Goal: Task Accomplishment & Management: Complete application form

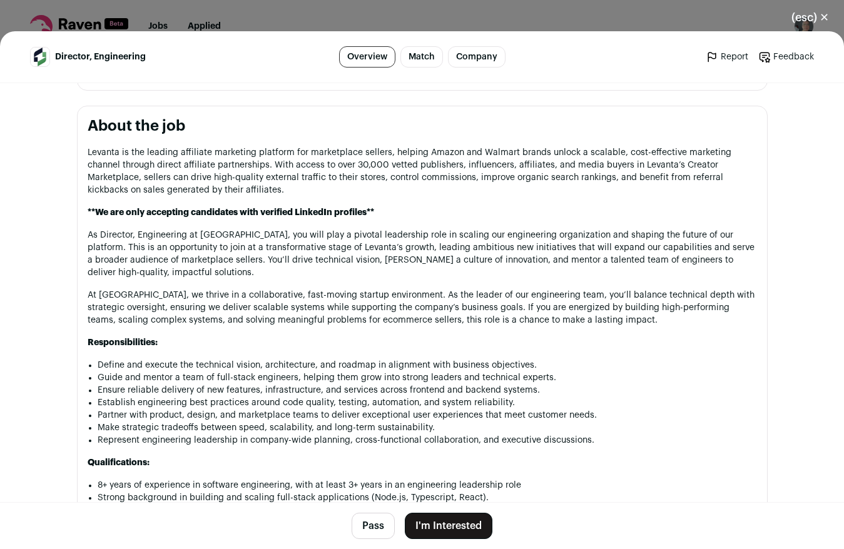
scroll to position [684, 0]
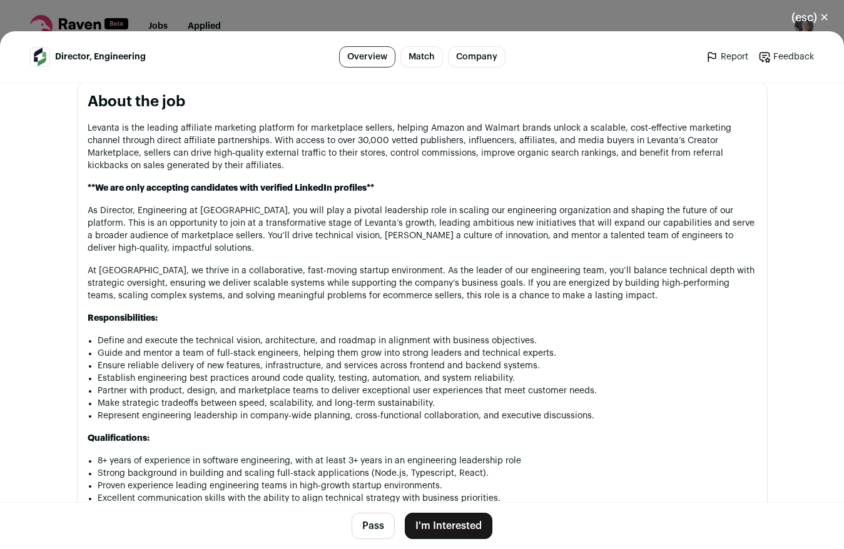
click at [439, 529] on button "I'm Interested" at bounding box center [449, 526] width 88 height 26
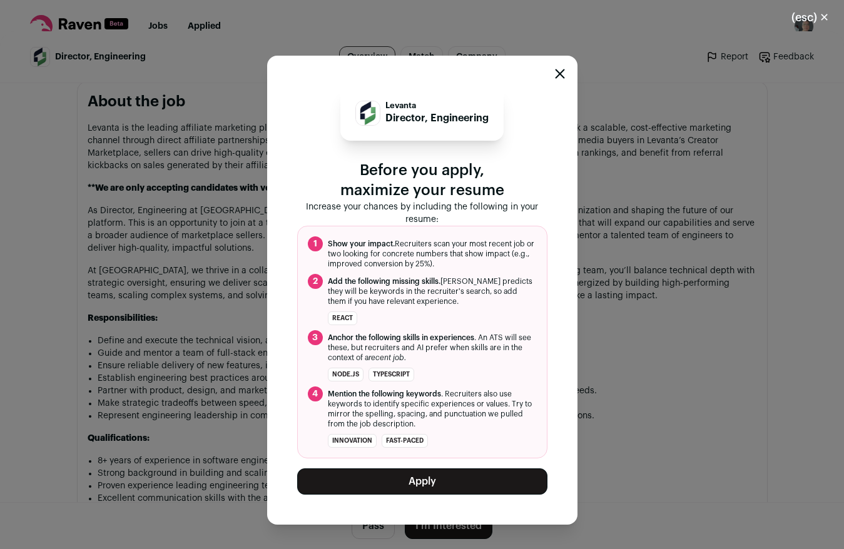
click at [435, 484] on button "Apply" at bounding box center [422, 482] width 250 height 26
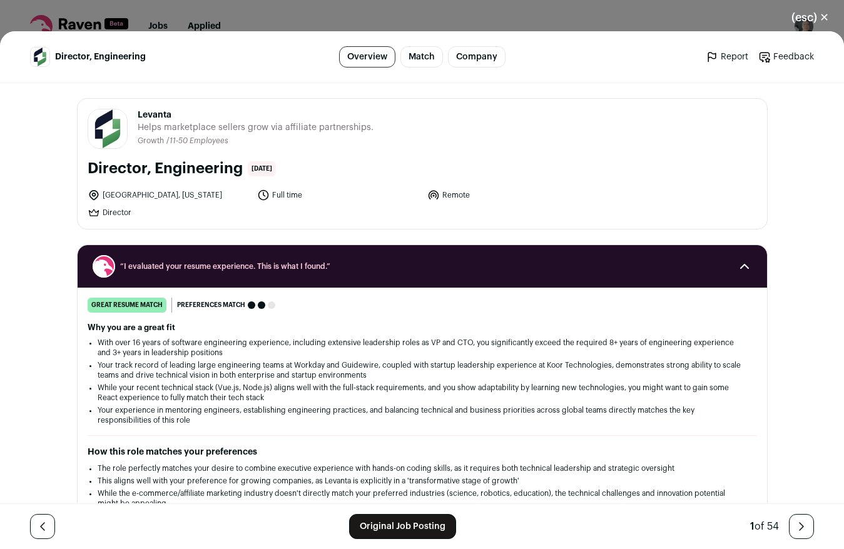
click at [814, 16] on button "(esc) ✕" at bounding box center [811, 18] width 68 height 28
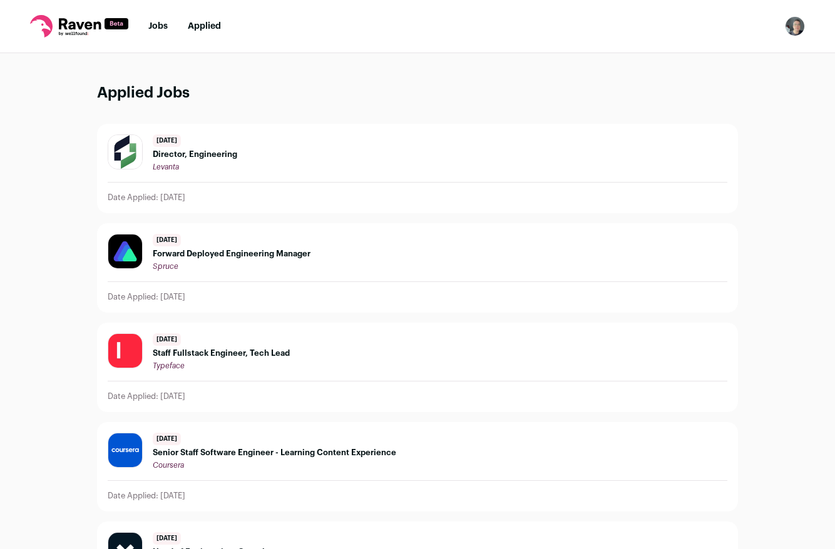
click at [160, 26] on link "Jobs" at bounding box center [157, 26] width 19 height 9
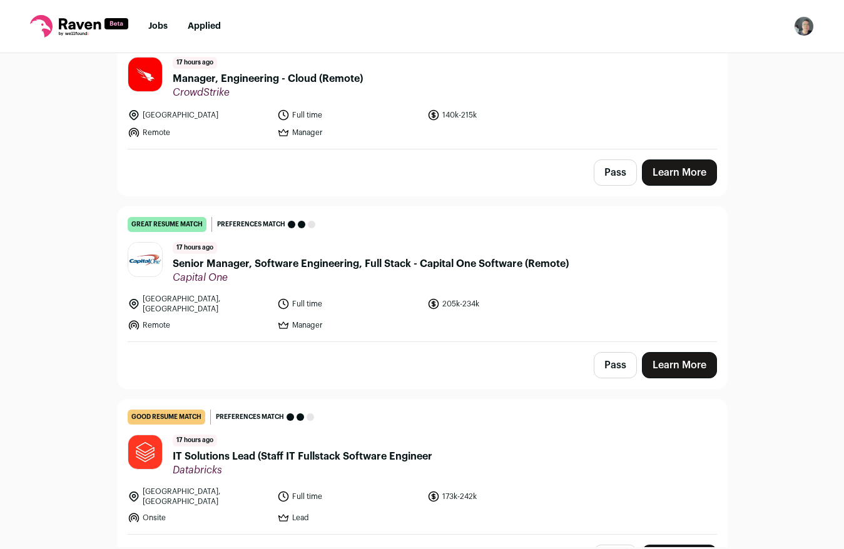
scroll to position [161, 0]
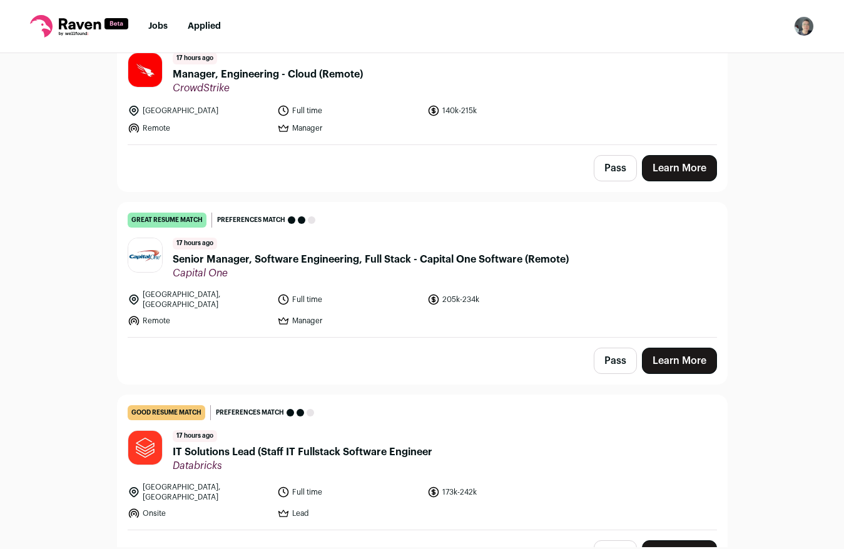
click at [687, 353] on link "Learn More" at bounding box center [679, 361] width 75 height 26
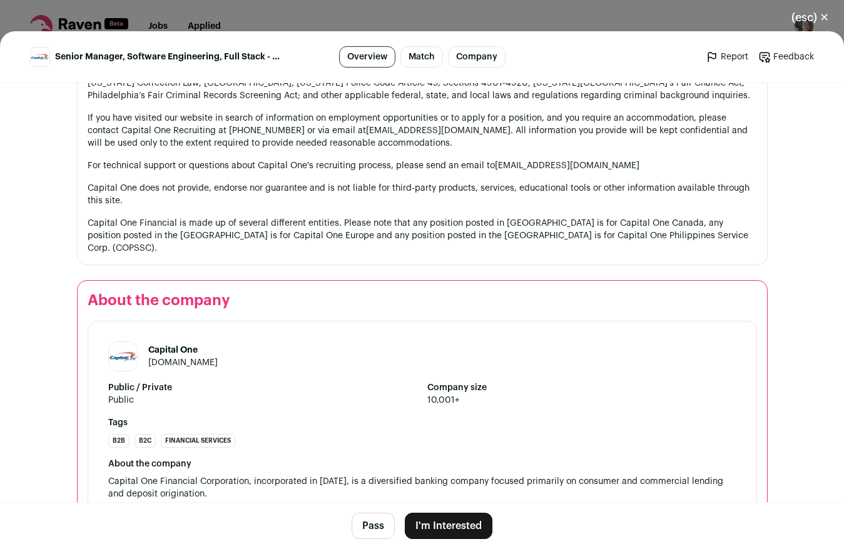
scroll to position [1573, 0]
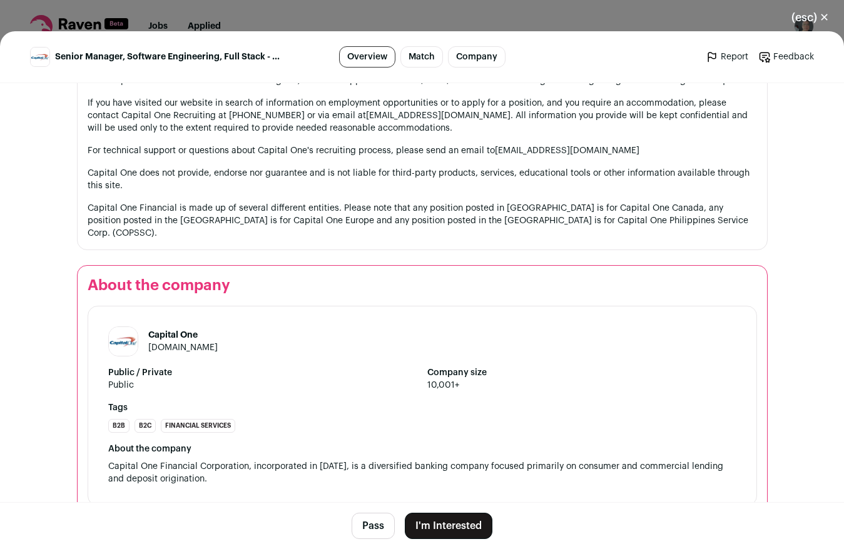
click at [447, 526] on button "I'm Interested" at bounding box center [449, 526] width 88 height 26
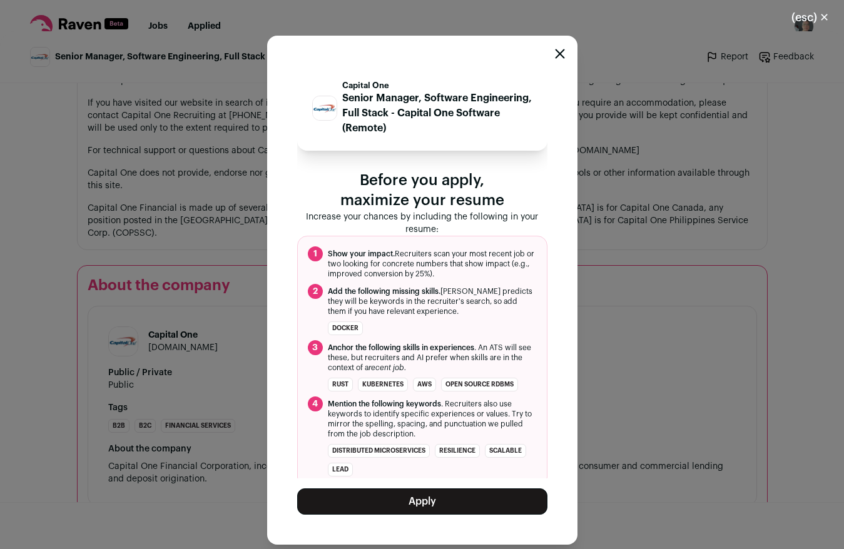
click at [424, 497] on button "Apply" at bounding box center [422, 502] width 250 height 26
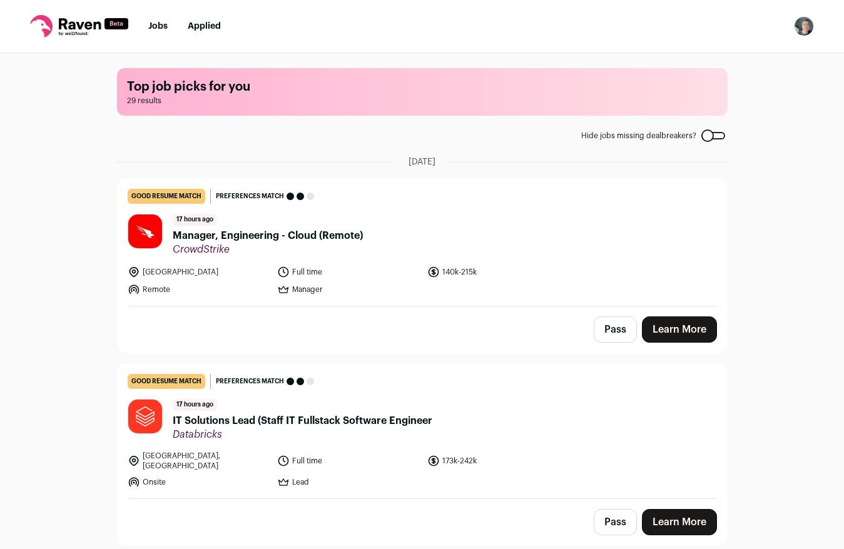
click at [196, 25] on link "Applied" at bounding box center [204, 26] width 33 height 9
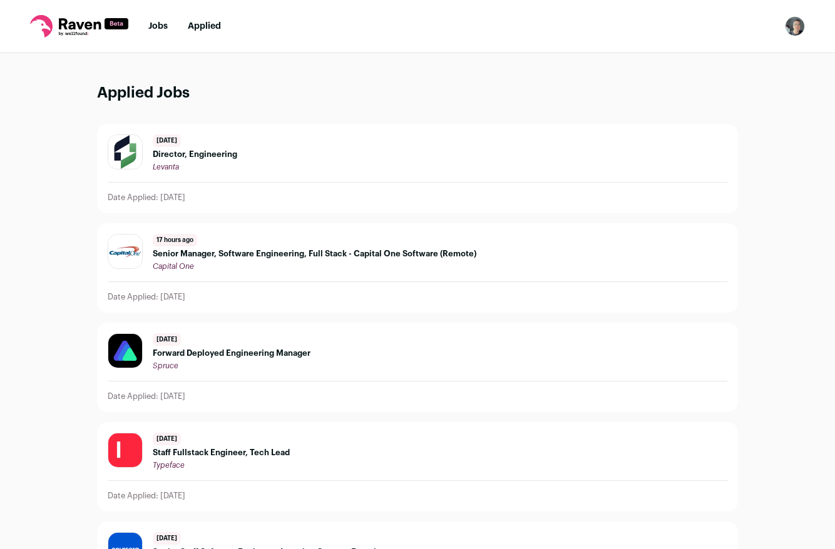
click at [273, 254] on span "Senior Manager, Software Engineering, Full Stack - Capital One Software (Remote)" at bounding box center [315, 254] width 324 height 10
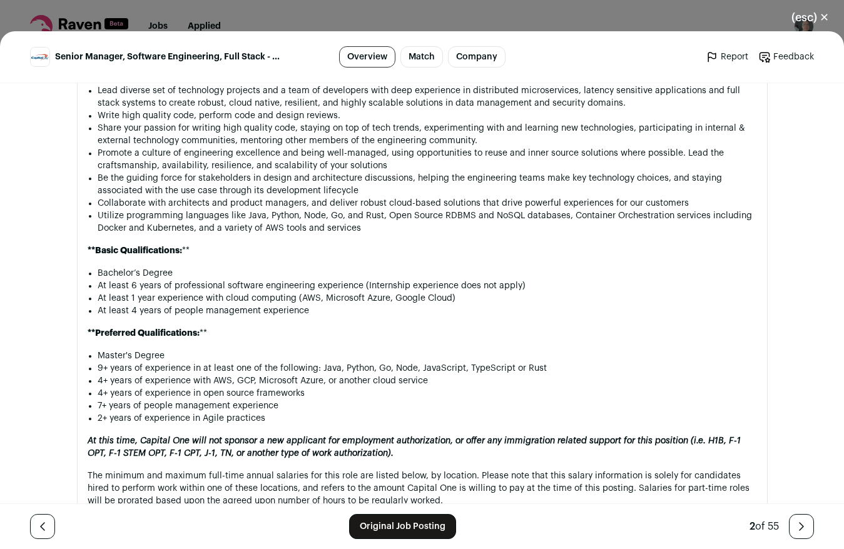
scroll to position [908, 0]
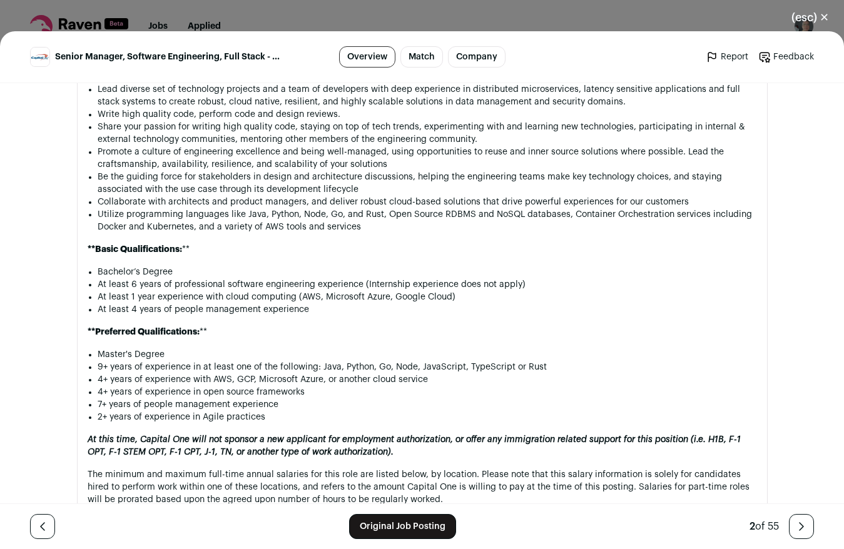
click at [823, 13] on button "(esc) ✕" at bounding box center [811, 18] width 68 height 28
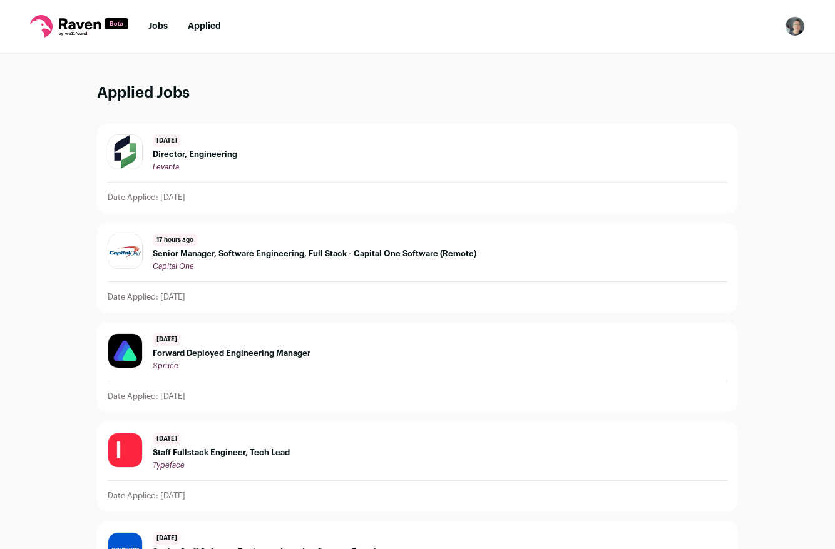
click at [155, 21] on li "Jobs" at bounding box center [157, 26] width 19 height 13
click at [156, 25] on link "Jobs" at bounding box center [157, 26] width 19 height 9
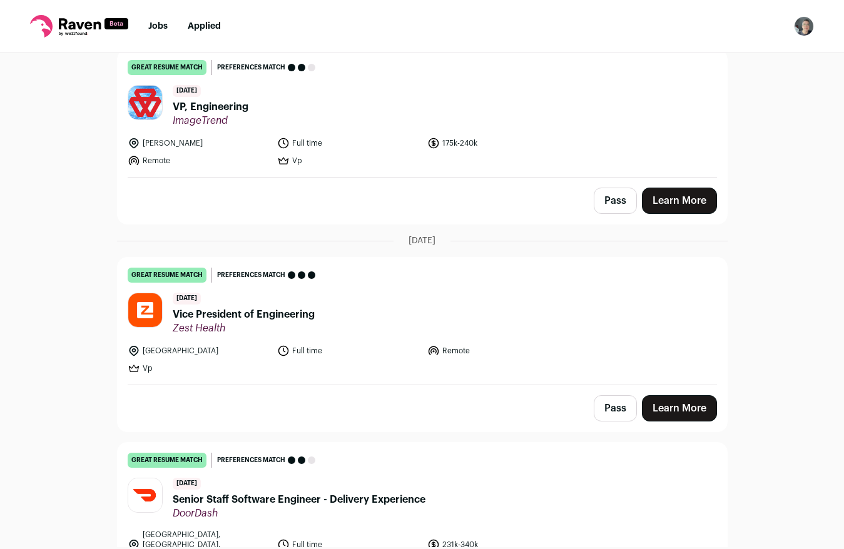
scroll to position [864, 0]
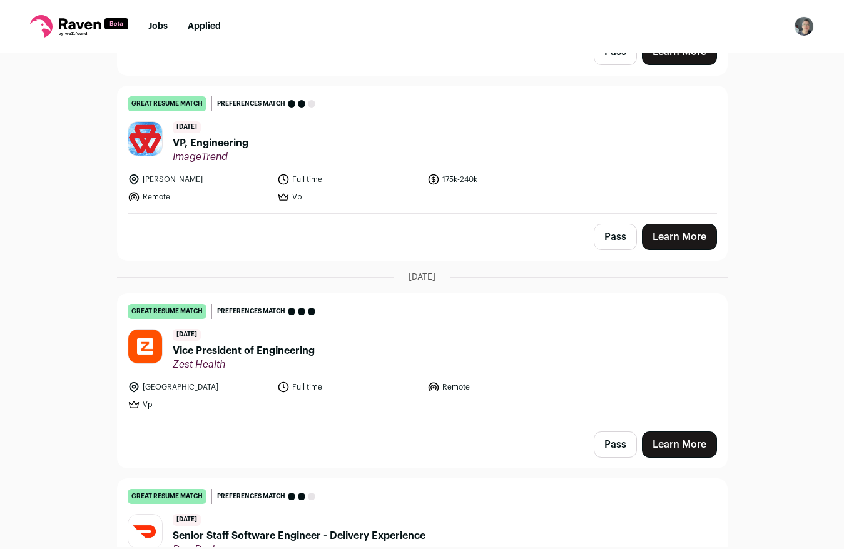
click at [672, 227] on link "Learn More" at bounding box center [679, 237] width 75 height 26
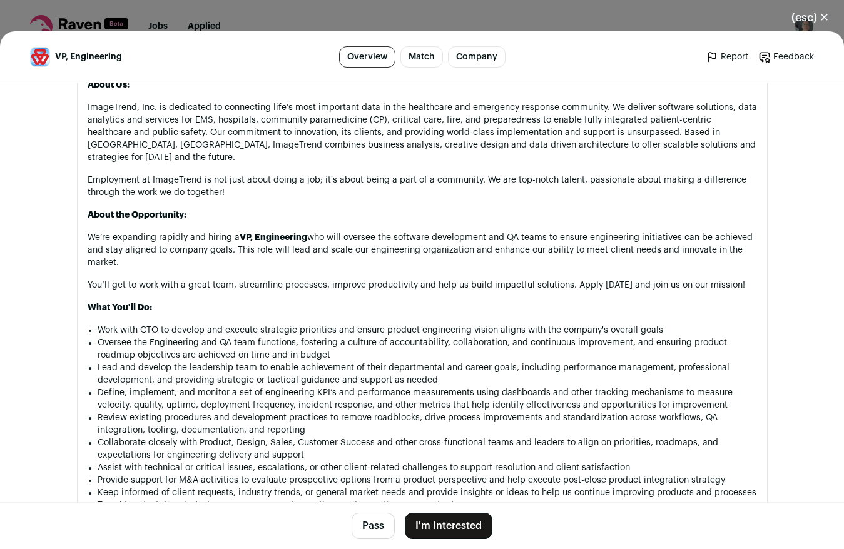
scroll to position [725, 0]
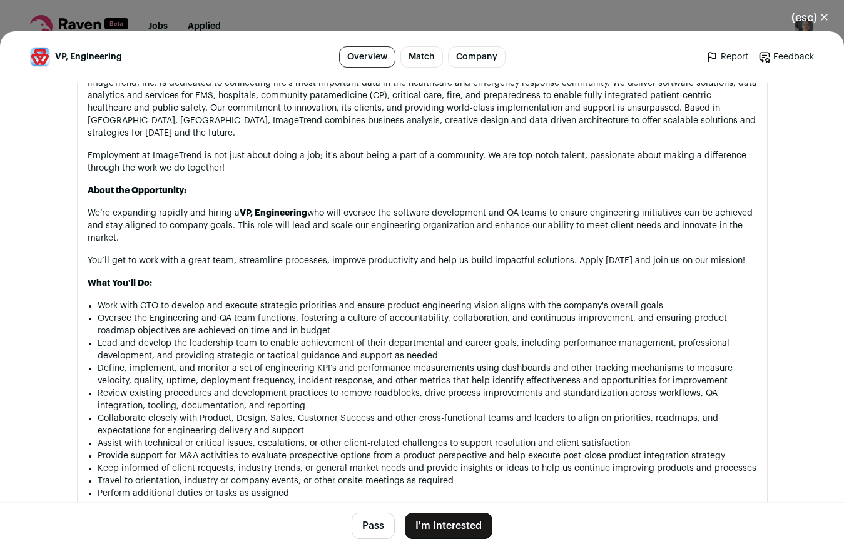
click at [446, 527] on button "I'm Interested" at bounding box center [449, 526] width 88 height 26
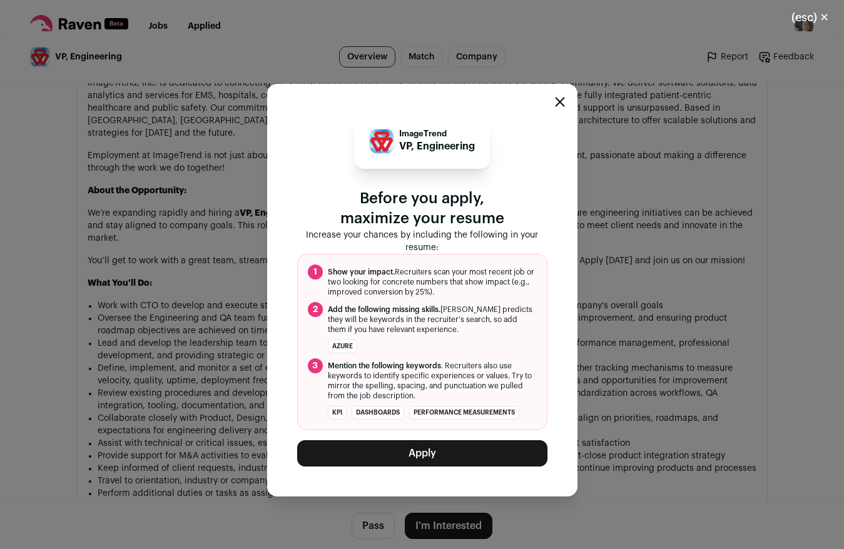
click at [418, 457] on button "Apply" at bounding box center [422, 454] width 250 height 26
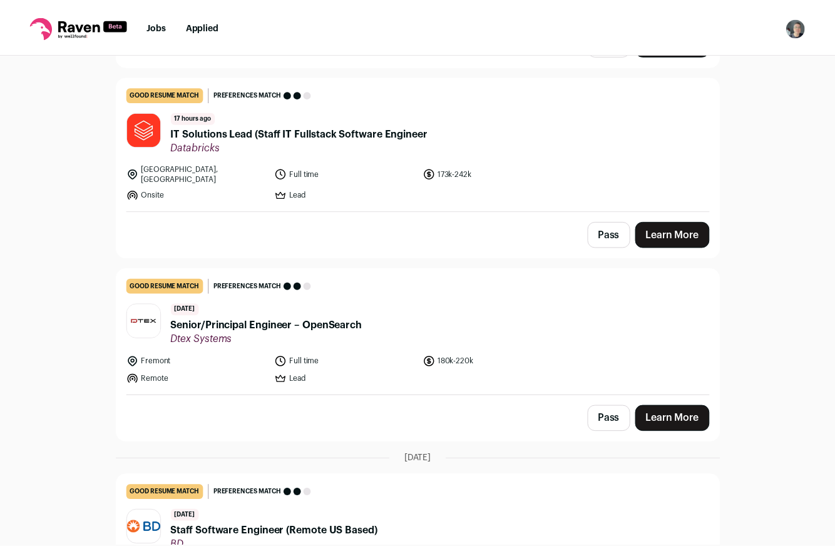
scroll to position [161, 0]
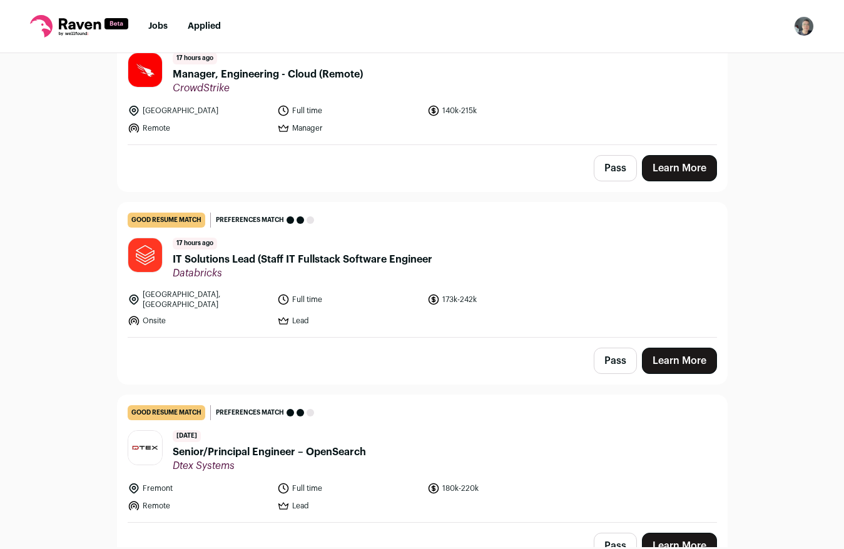
click at [200, 23] on link "Applied" at bounding box center [204, 26] width 33 height 9
